Goal: Task Accomplishment & Management: Complete application form

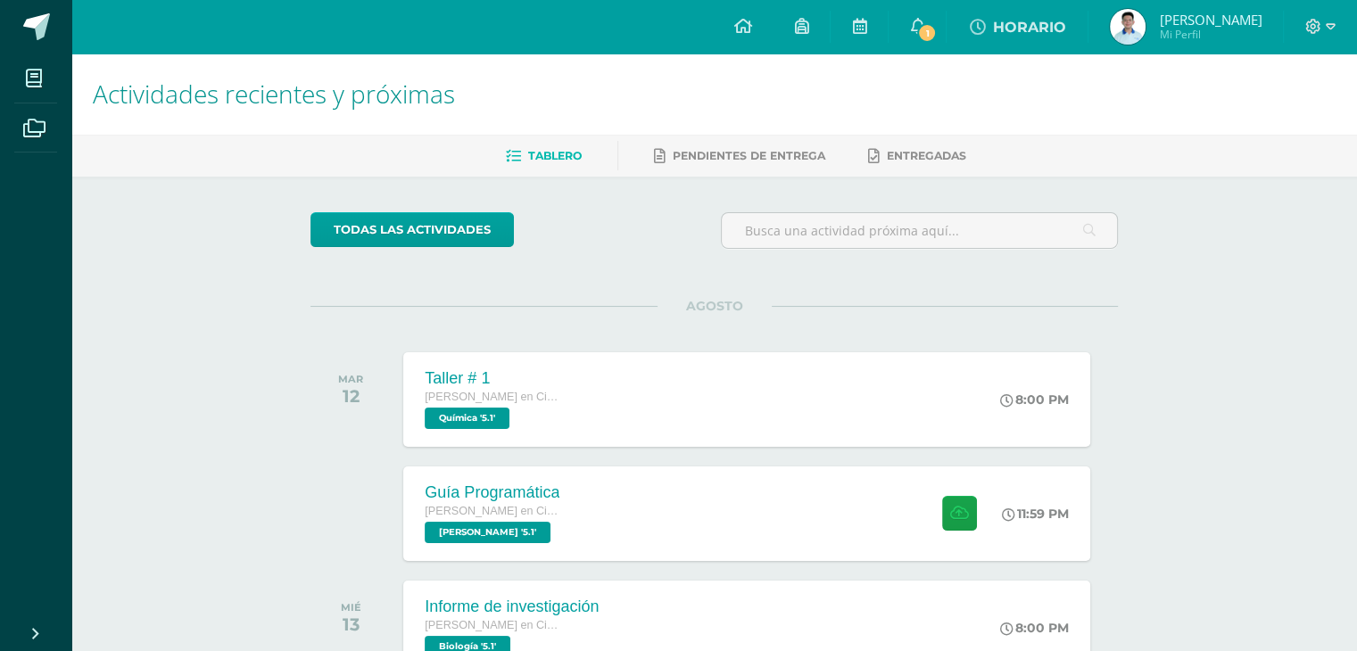
click at [928, 91] on h1 "Actividades recientes y próximas" at bounding box center [714, 94] width 1243 height 81
click at [835, 486] on div "Guía Programática [PERSON_NAME] en Ciencias y Letras [PERSON_NAME] '5.1' 11:59 …" at bounding box center [747, 513] width 693 height 95
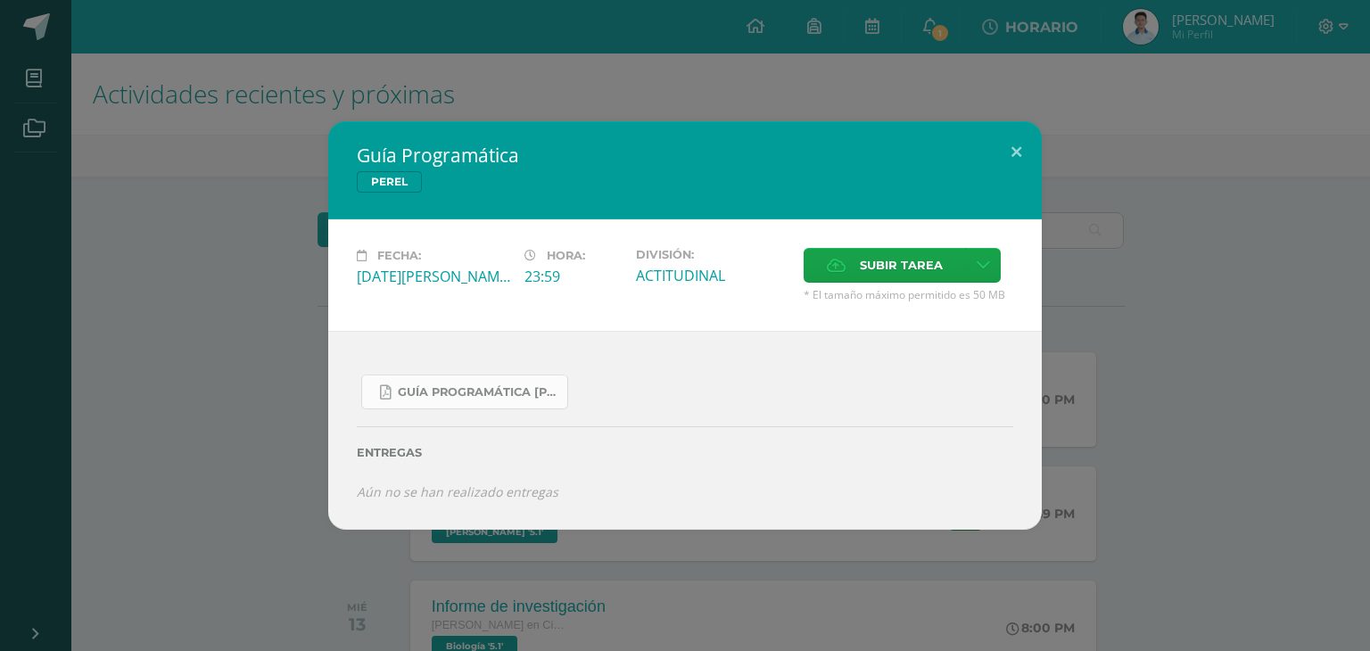
click at [470, 386] on span "Guía Programática [PERSON_NAME] 5to [PERSON_NAME] - Bloque 3 - Profe. [PERSON_N…" at bounding box center [478, 392] width 161 height 14
click at [860, 269] on span "Subir tarea" at bounding box center [901, 265] width 83 height 33
click at [0, 0] on input "Subir tarea" at bounding box center [0, 0] width 0 height 0
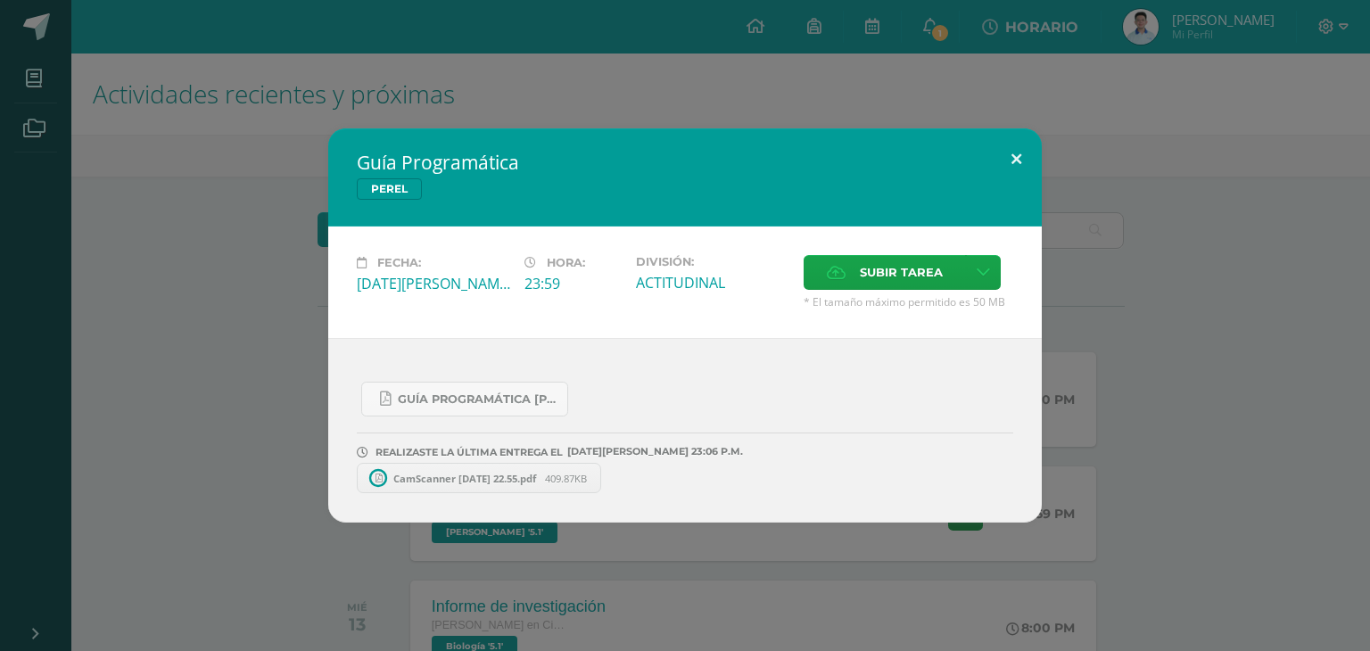
click at [1026, 161] on button at bounding box center [1016, 158] width 51 height 61
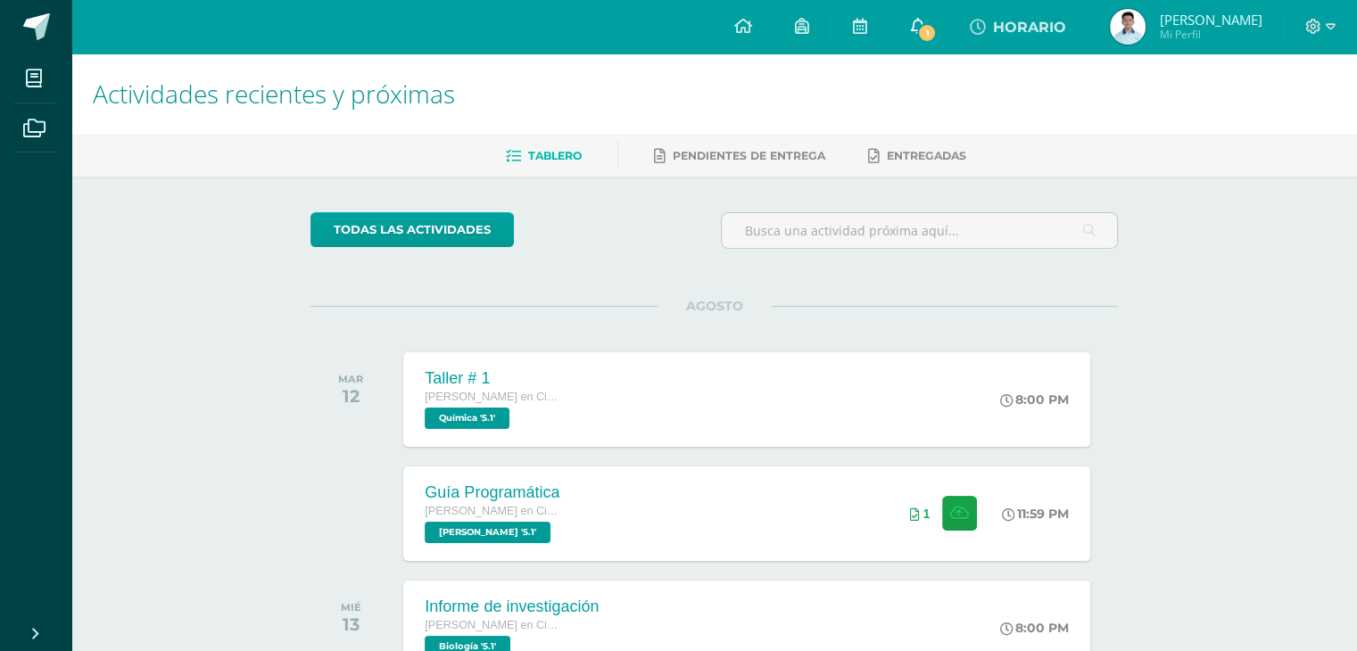
click at [934, 33] on span "1" at bounding box center [927, 33] width 20 height 20
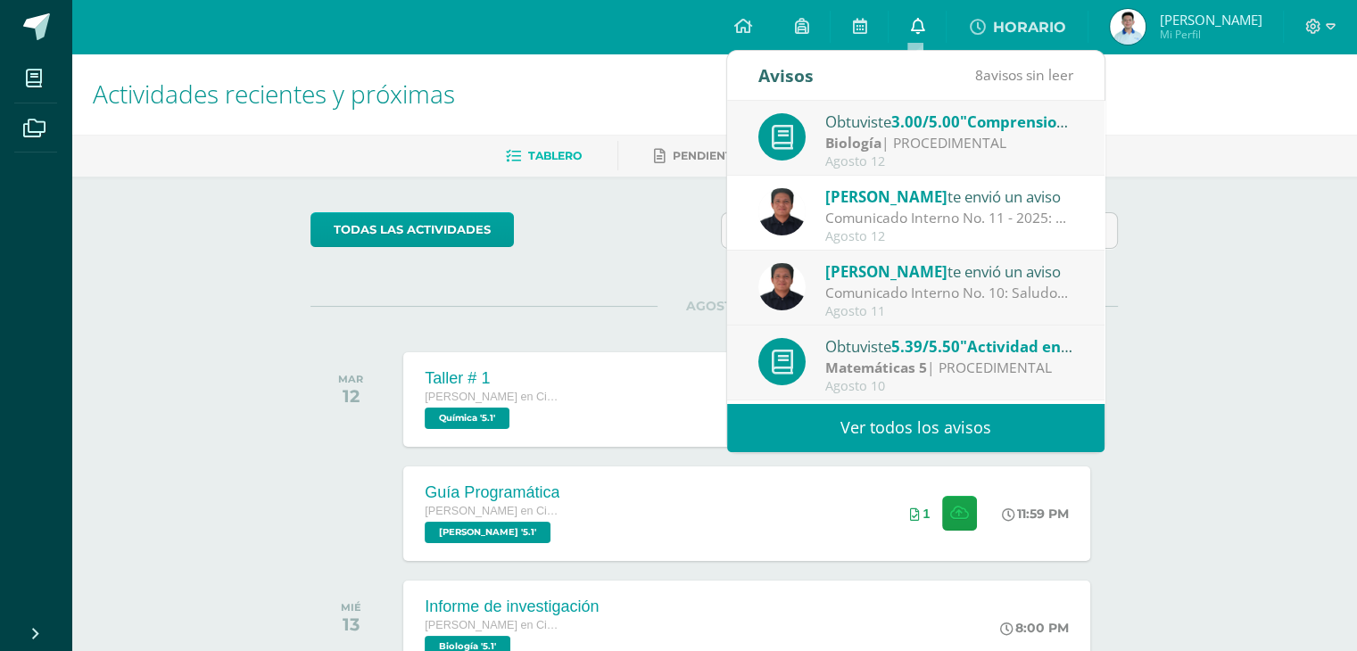
click at [934, 33] on link "0" at bounding box center [917, 27] width 57 height 54
click at [912, 140] on div "Biología | PROCEDIMENTAL" at bounding box center [949, 143] width 248 height 21
